Goal: Task Accomplishment & Management: Manage account settings

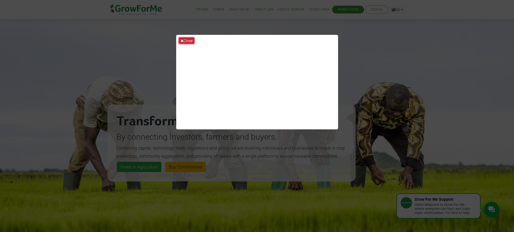
click at [186, 41] on button "Close" at bounding box center [186, 41] width 15 height 6
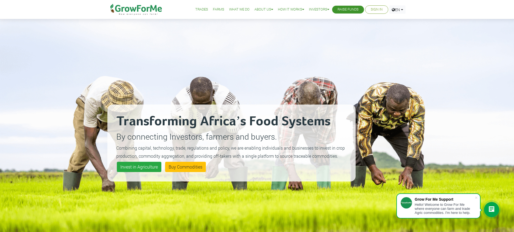
click at [375, 9] on link "Sign In" at bounding box center [377, 10] width 12 height 6
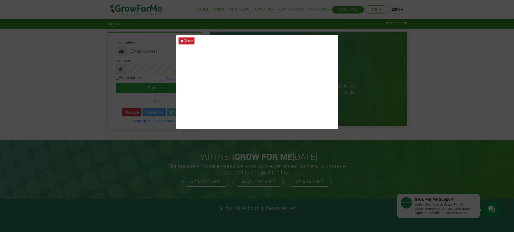
click at [188, 40] on button "Close" at bounding box center [186, 41] width 15 height 6
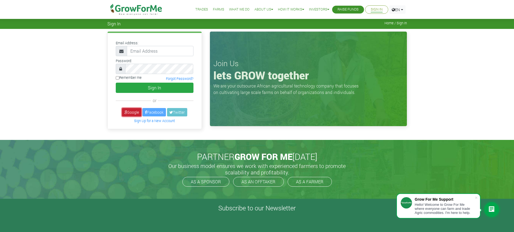
click at [133, 111] on link "Google" at bounding box center [131, 112] width 19 height 8
